Goal: Find specific page/section: Find specific page/section

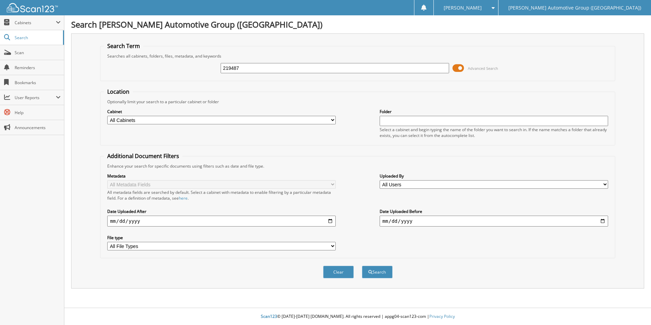
type input "219487"
click at [362, 265] on button "Search" at bounding box center [377, 271] width 31 height 13
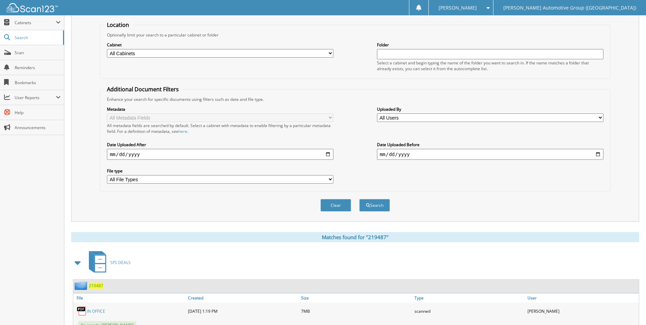
scroll to position [170, 0]
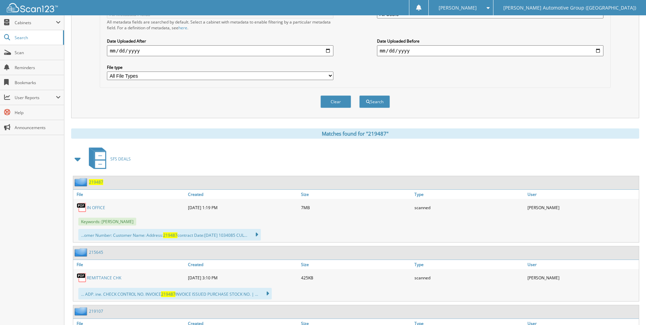
click at [99, 208] on link "IN OFFICE" at bounding box center [96, 208] width 18 height 6
